Goal: Transaction & Acquisition: Purchase product/service

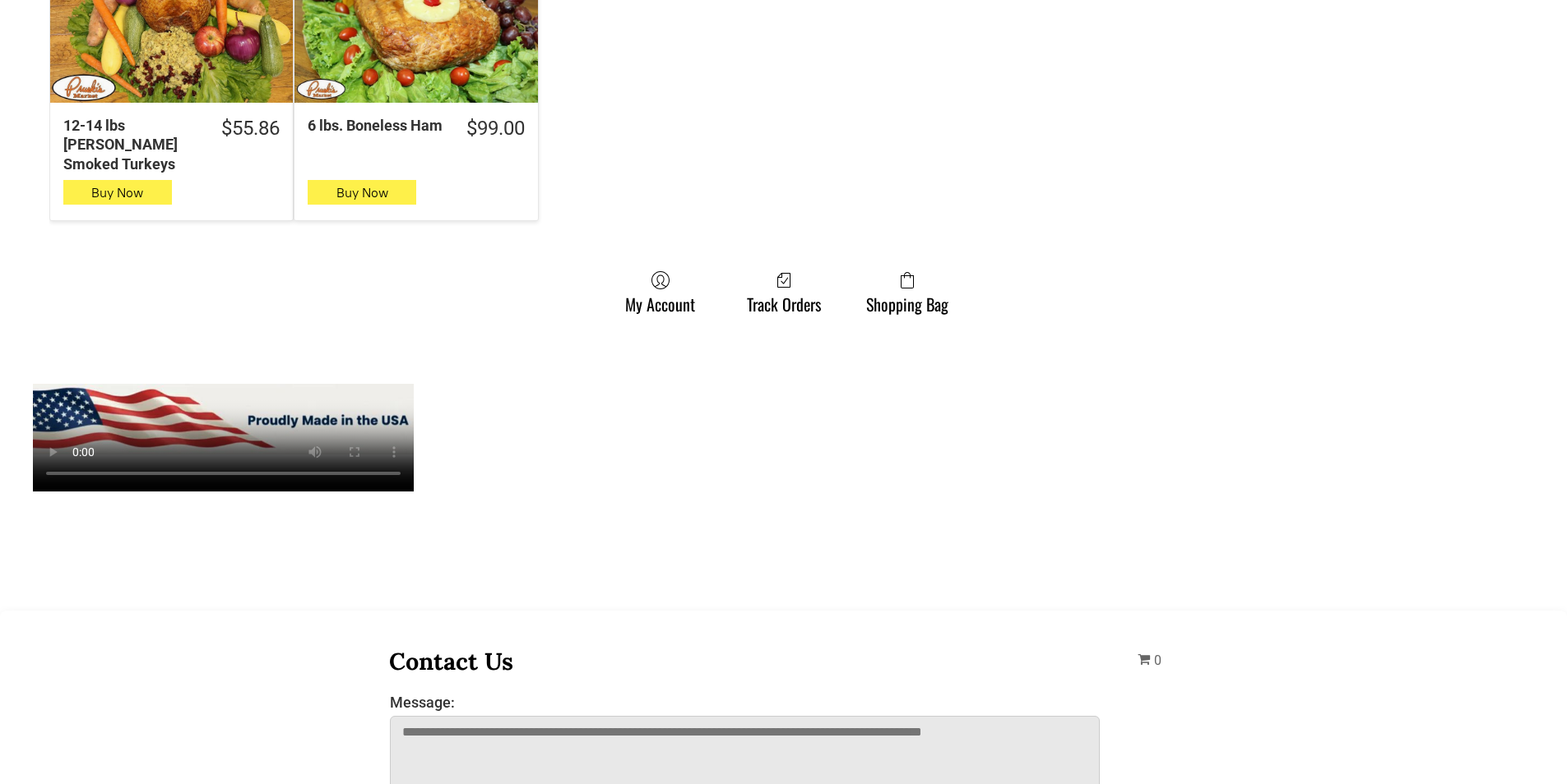
scroll to position [1316, 0]
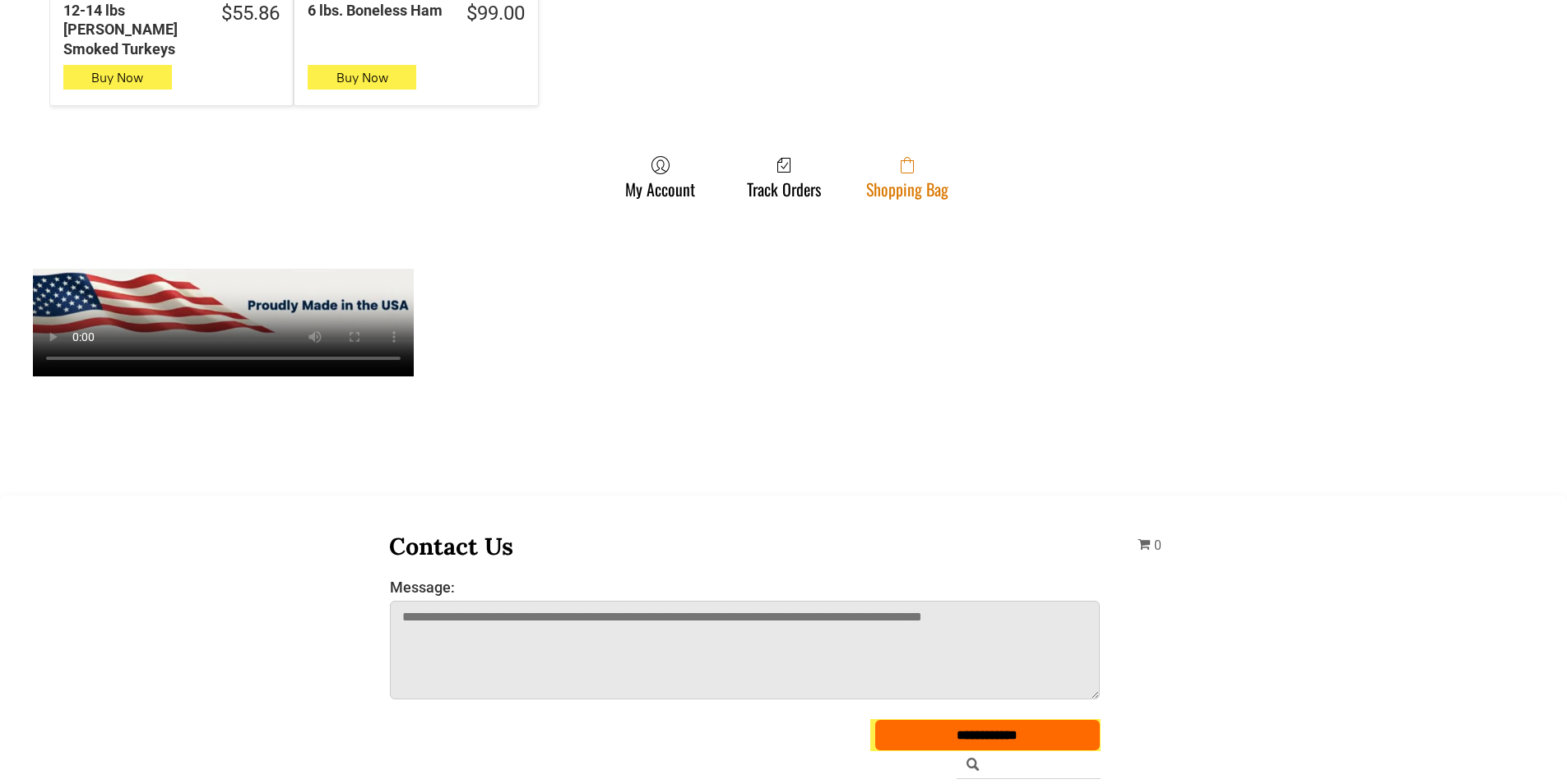
click at [915, 165] on link "Shopping Bag" at bounding box center [907, 178] width 98 height 44
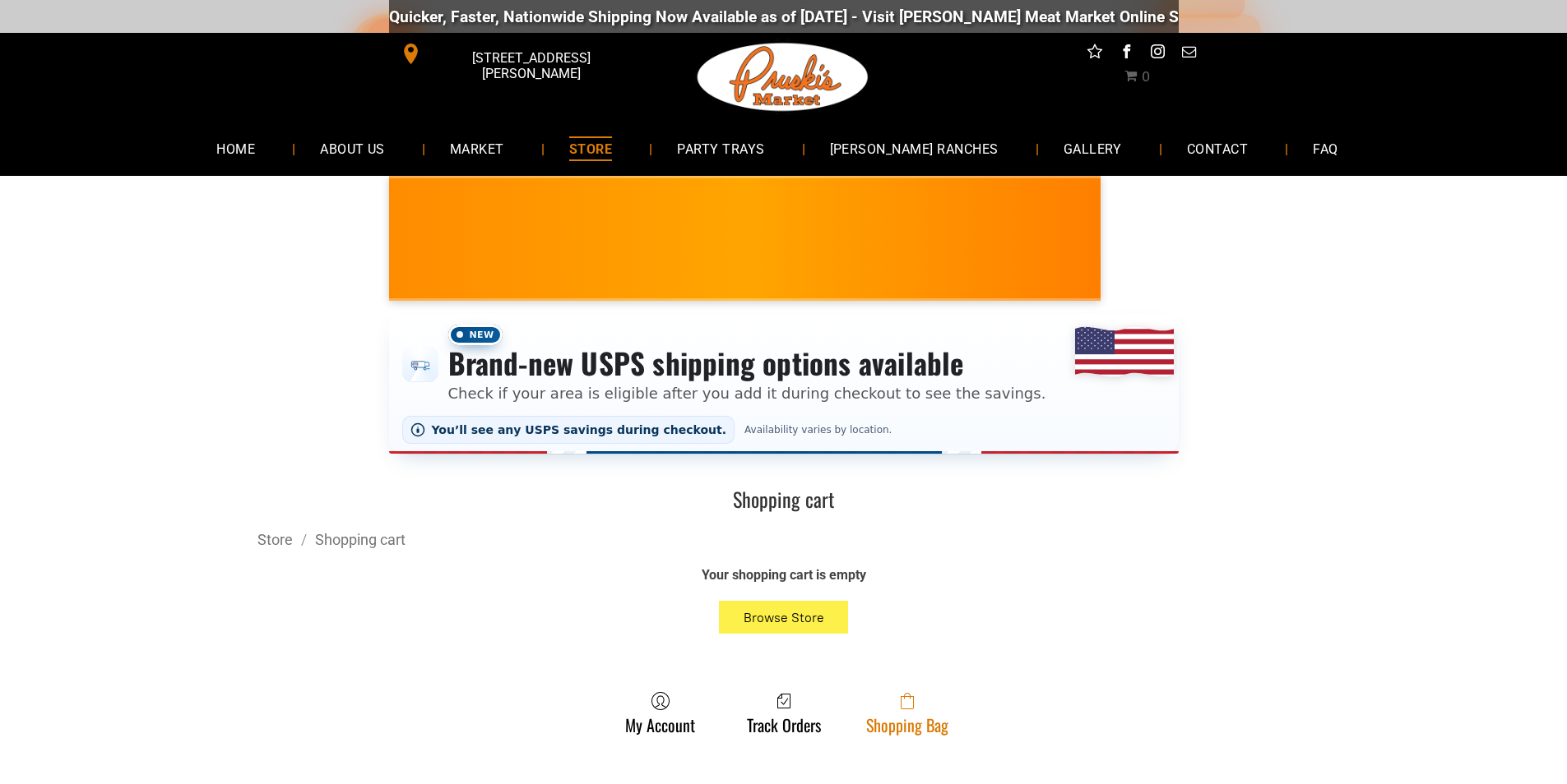
click at [890, 712] on span at bounding box center [907, 702] width 82 height 20
click at [906, 717] on link "Shopping Bag" at bounding box center [907, 714] width 98 height 44
click at [929, 730] on link "Shopping Bag" at bounding box center [907, 714] width 98 height 44
